Goal: Register for event/course

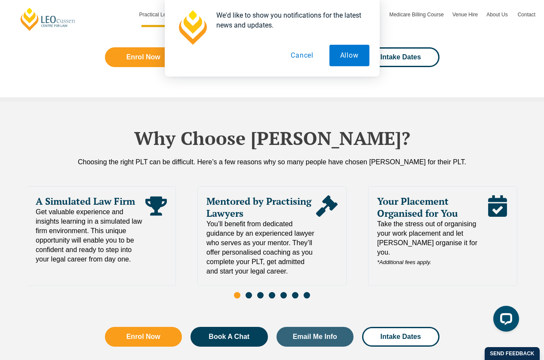
scroll to position [1773, 0]
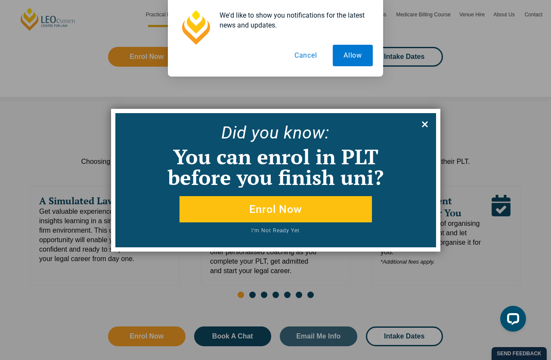
click at [425, 120] on icon at bounding box center [424, 124] width 9 height 9
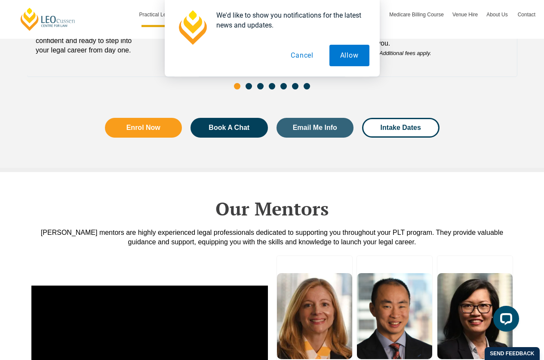
scroll to position [1950, 0]
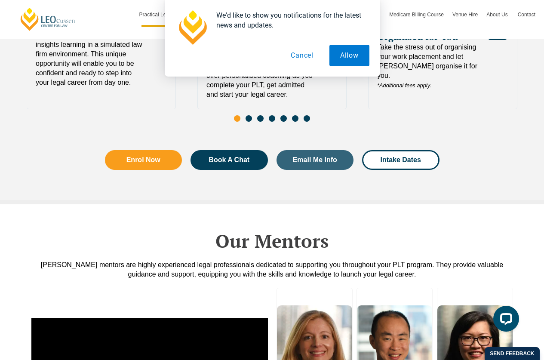
click at [302, 50] on button "Cancel" at bounding box center [302, 56] width 44 height 22
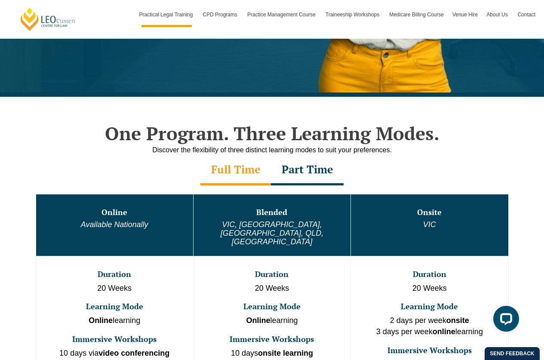
scroll to position [338, 0]
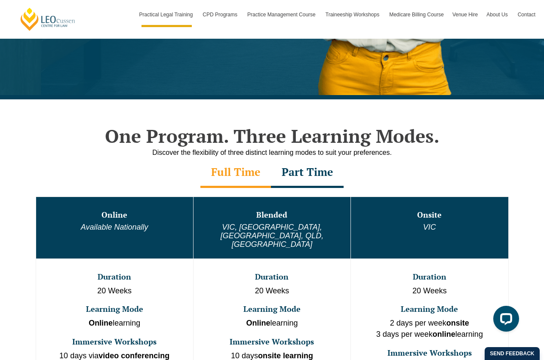
click at [301, 179] on div "Part Time" at bounding box center [307, 173] width 73 height 30
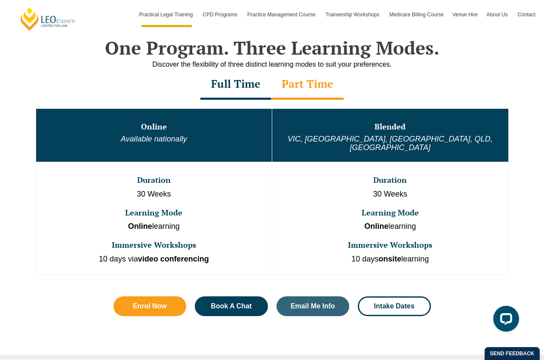
scroll to position [427, 0]
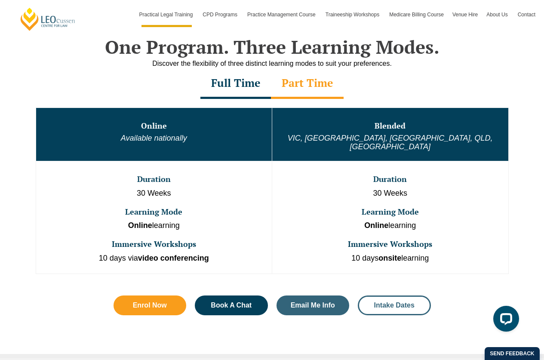
click at [385, 302] on span "Intake Dates" at bounding box center [394, 305] width 40 height 7
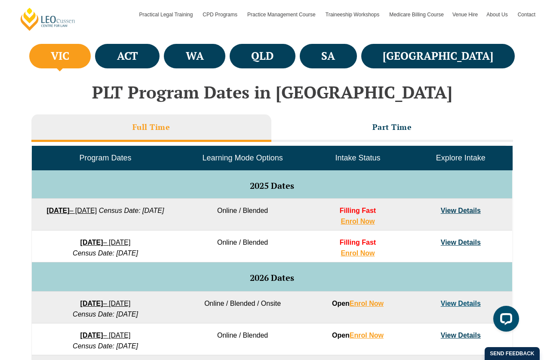
scroll to position [322, 0]
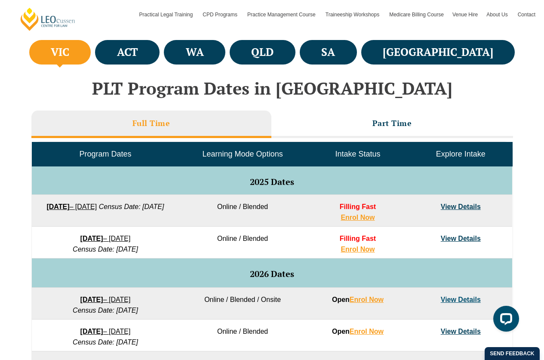
click at [458, 239] on link "View Details" at bounding box center [461, 238] width 40 height 7
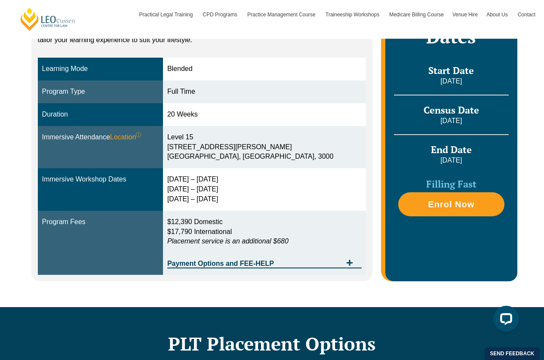
scroll to position [221, 0]
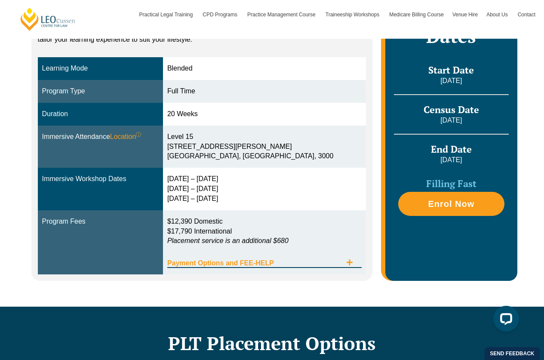
click at [351, 262] on icon "Tabs. Open items with Enter or Space, close with Escape and navigate using the …" at bounding box center [349, 262] width 7 height 7
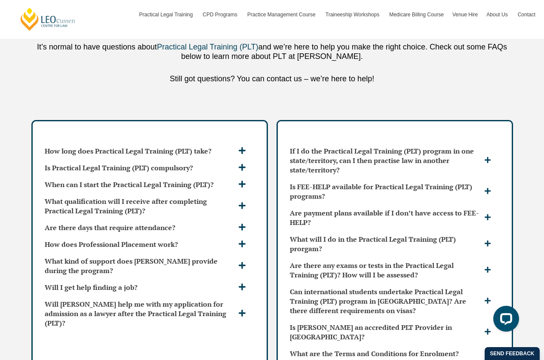
scroll to position [2457, 0]
click at [489, 240] on icon at bounding box center [488, 243] width 6 height 6
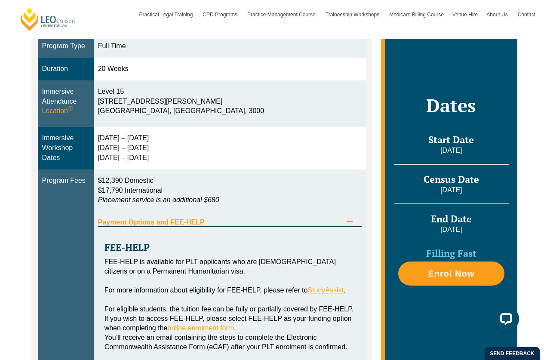
scroll to position [267, 0]
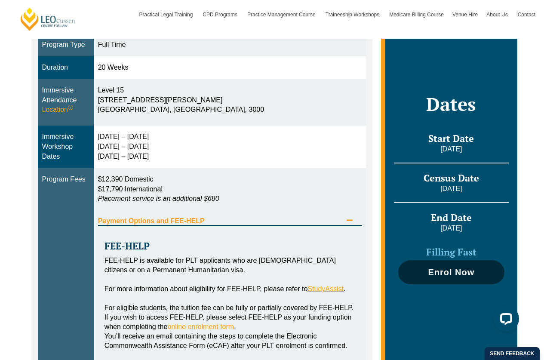
click at [451, 268] on span "Enrol Now" at bounding box center [451, 272] width 46 height 9
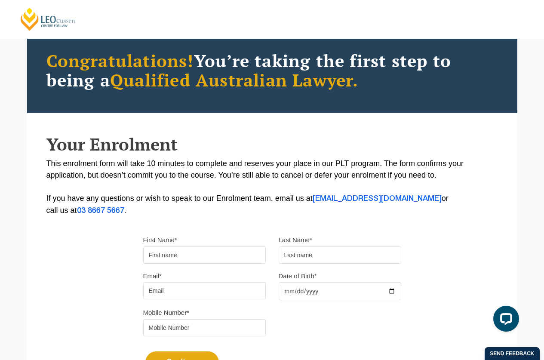
scroll to position [68, 0]
